Goal: Leave review/rating: Leave review/rating

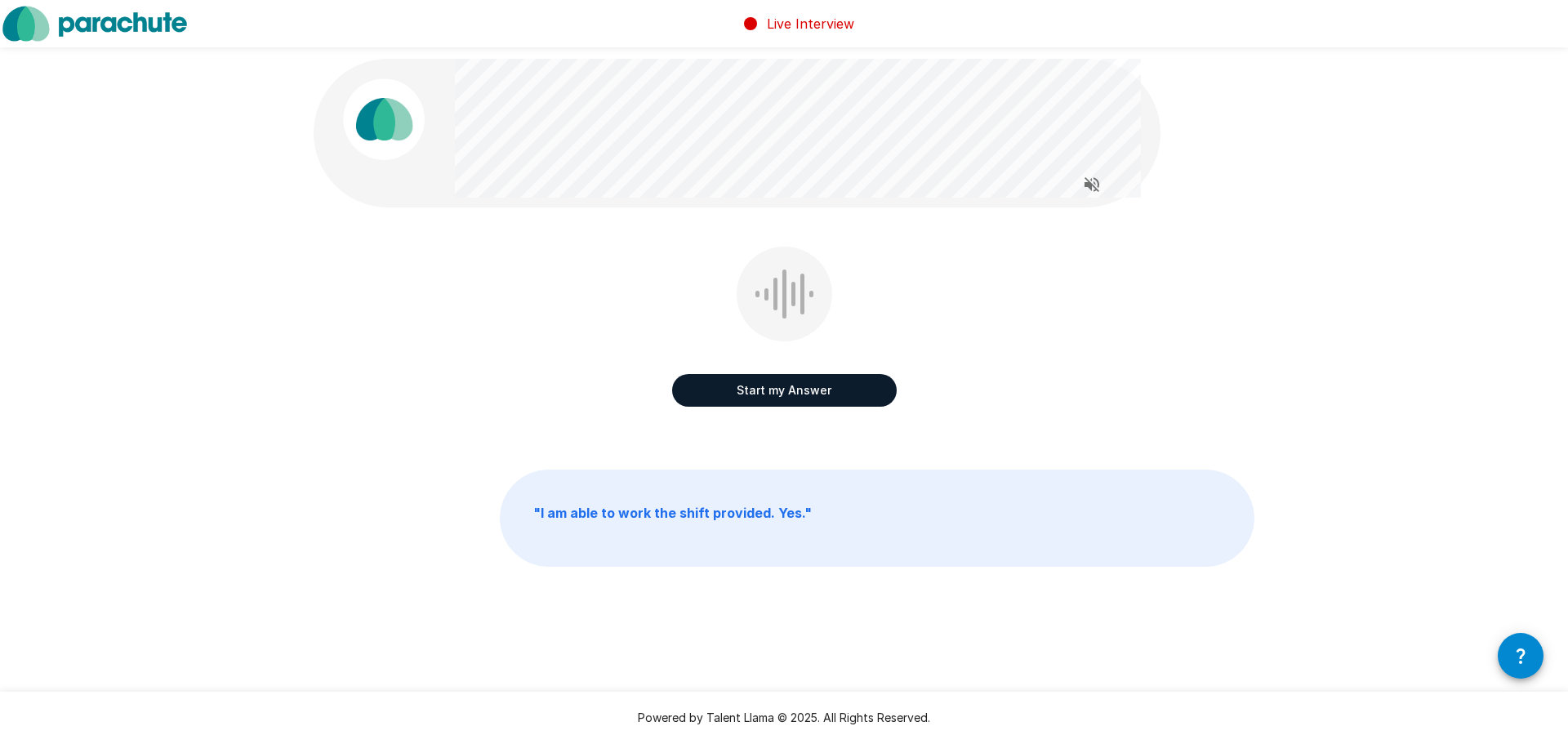
click at [779, 406] on button "Start my Answer" at bounding box center [784, 390] width 225 height 32
click at [787, 398] on button "Stop & Submit" at bounding box center [784, 390] width 225 height 32
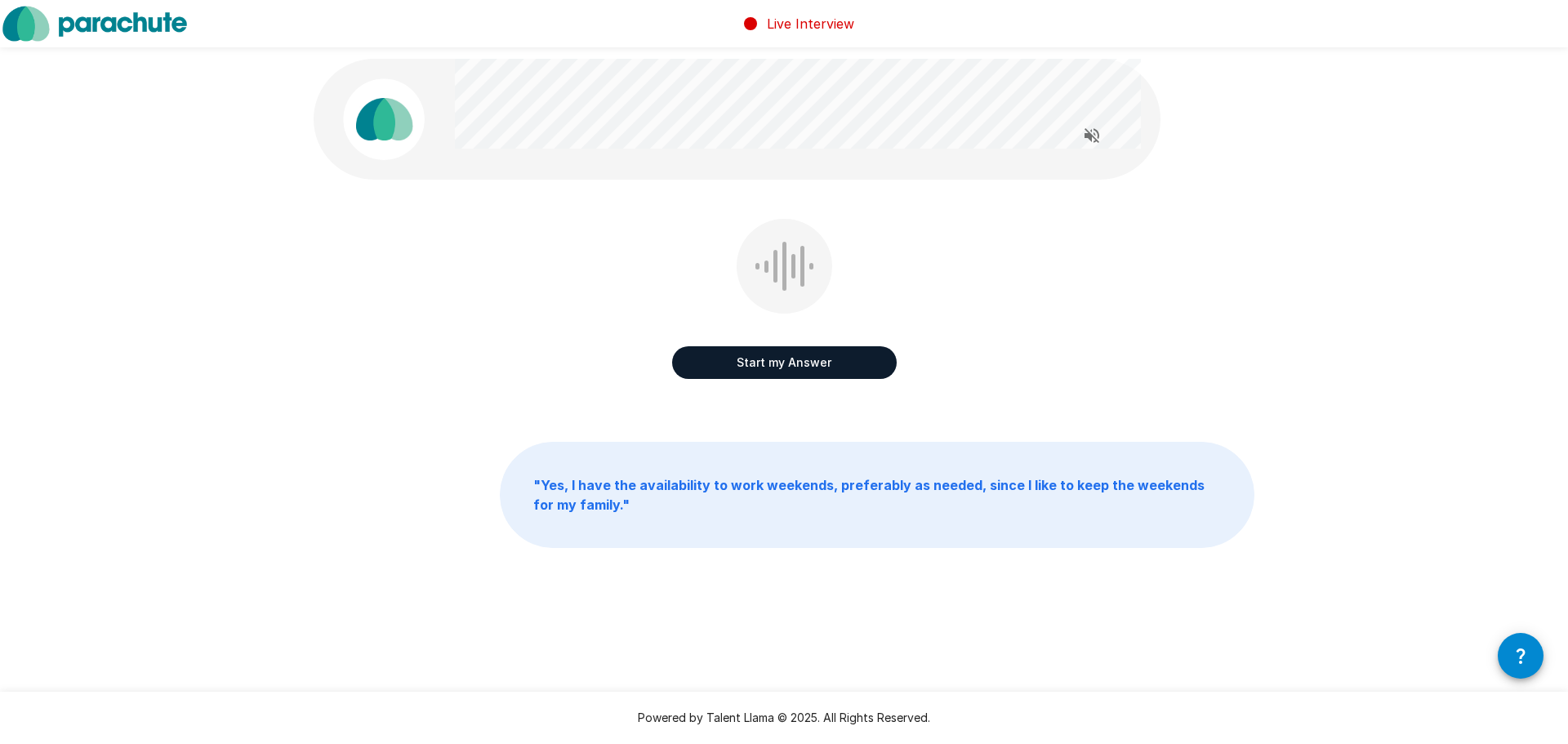
drag, startPoint x: 857, startPoint y: 356, endPoint x: 816, endPoint y: 310, distance: 61.6
click at [856, 357] on button "Start my Answer" at bounding box center [784, 362] width 225 height 32
click at [846, 369] on button "Stop & Submit" at bounding box center [784, 362] width 225 height 32
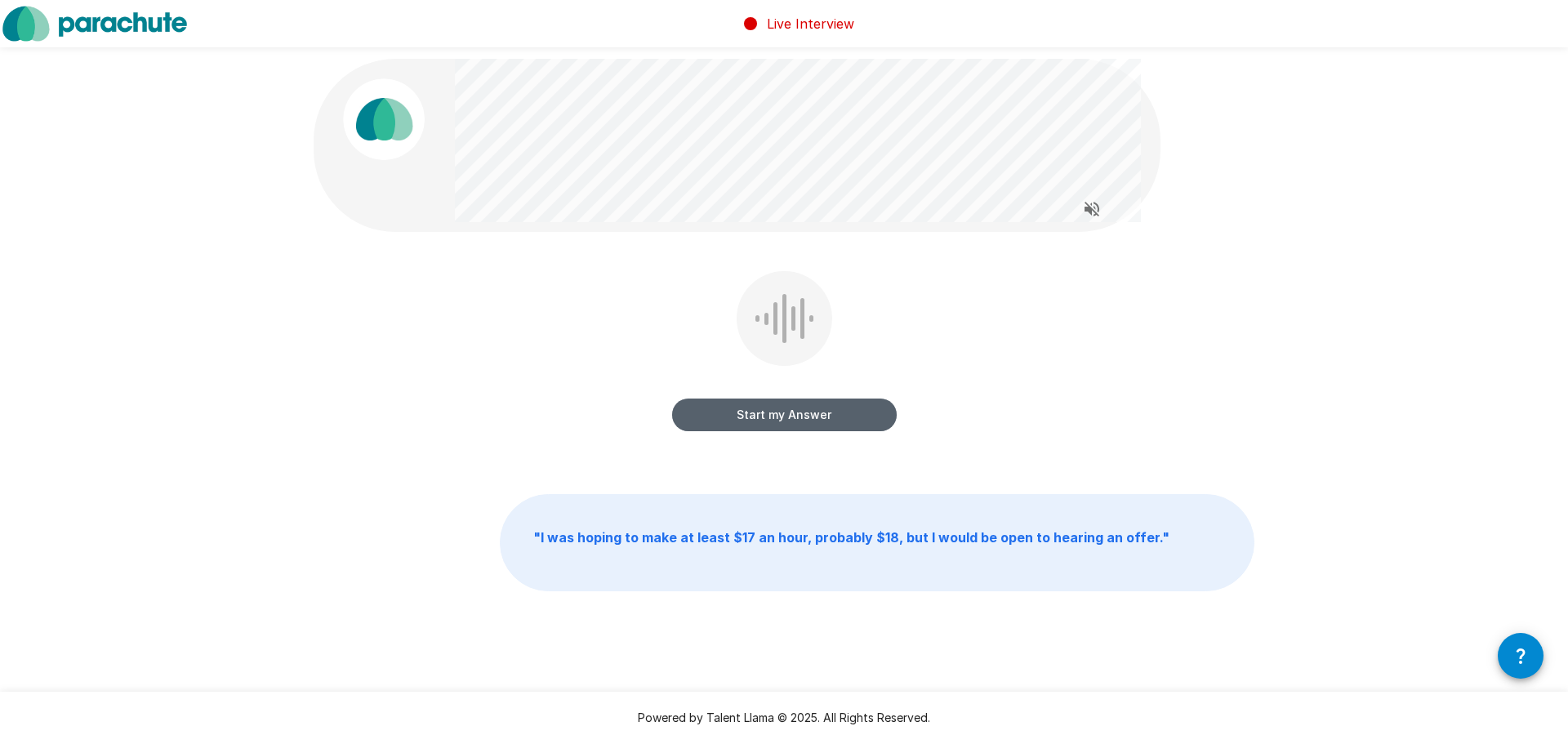
click at [821, 418] on button "Start my Answer" at bounding box center [784, 414] width 225 height 32
click at [821, 418] on button "Stop & Submit" at bounding box center [784, 414] width 225 height 32
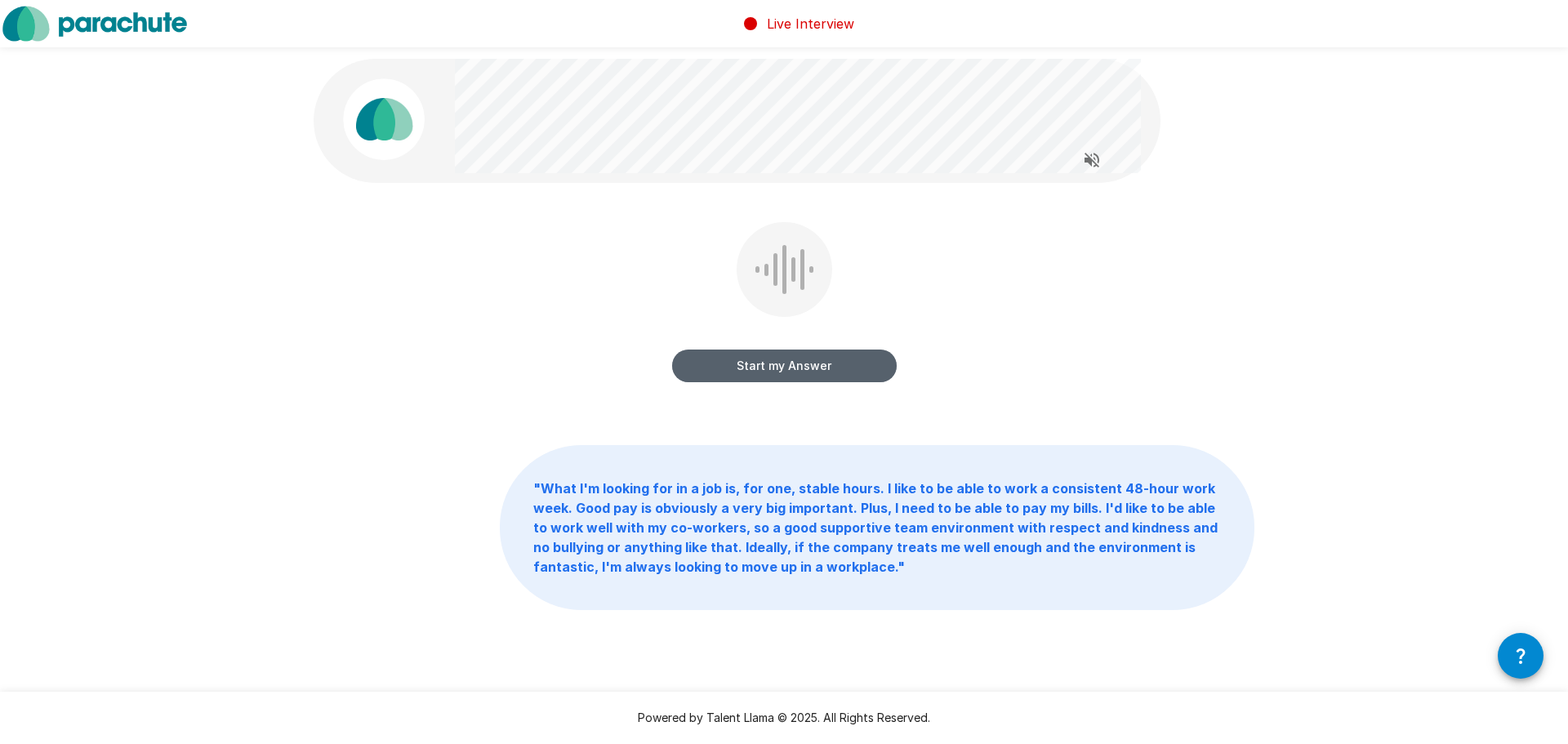
click at [758, 376] on button "Start my Answer" at bounding box center [784, 365] width 225 height 32
click at [772, 374] on button "Stop & Submit" at bounding box center [784, 365] width 225 height 32
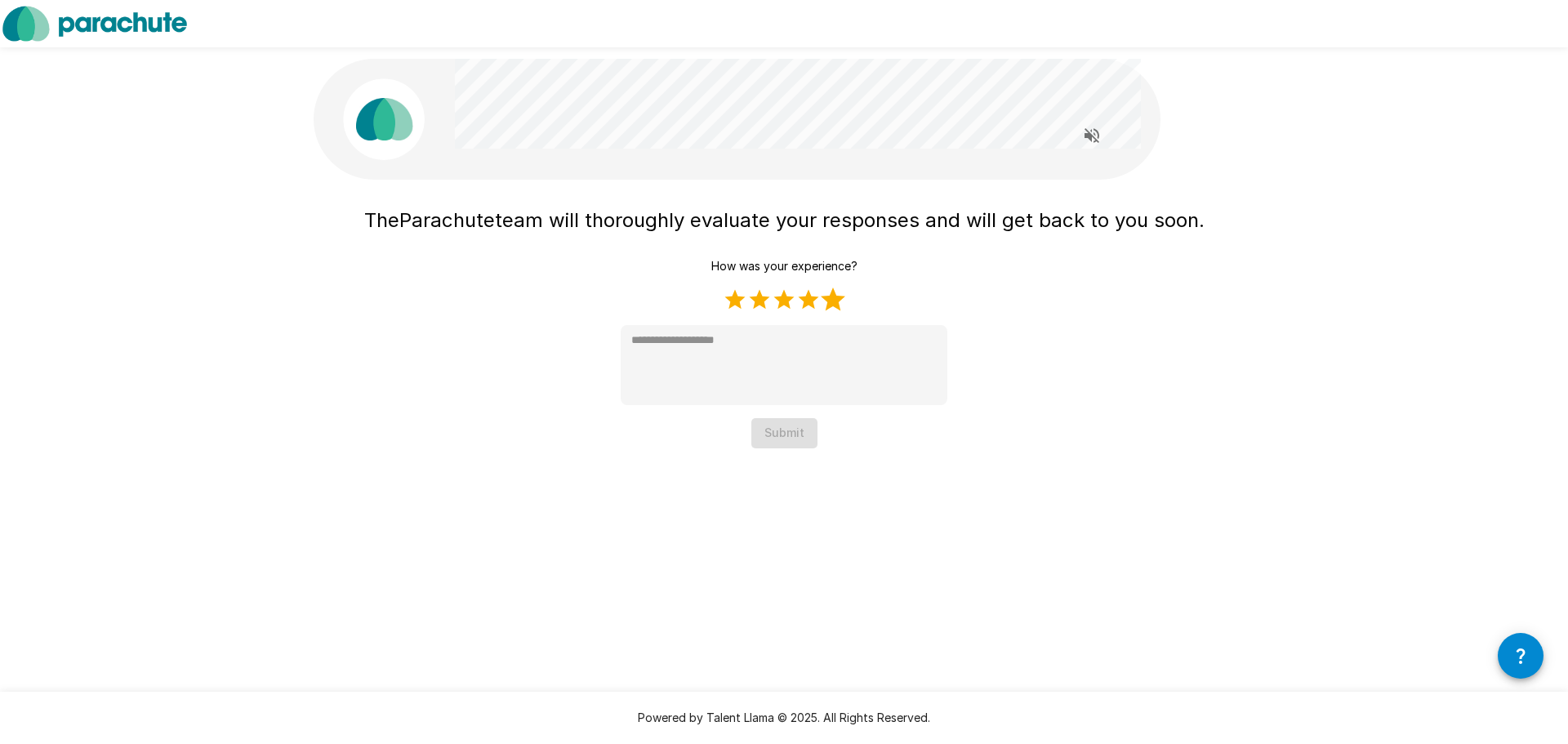
drag, startPoint x: 829, startPoint y: 301, endPoint x: 824, endPoint y: 355, distance: 54.2
click at [829, 301] on label "5 Stars" at bounding box center [833, 300] width 25 height 25
type textarea "*"
drag, startPoint x: 798, startPoint y: 432, endPoint x: 796, endPoint y: 446, distance: 14.1
click at [797, 432] on button "Submit" at bounding box center [784, 433] width 66 height 30
